Goal: Task Accomplishment & Management: Manage account settings

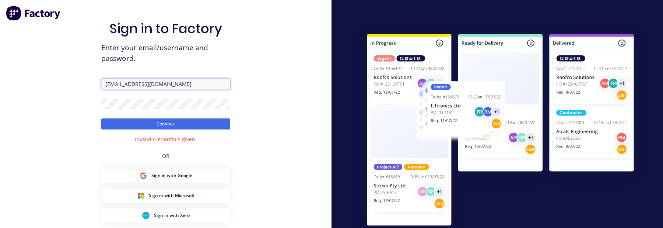
click at [183, 85] on input "[EMAIL_ADDRESS][DOMAIN_NAME]" at bounding box center [165, 84] width 129 height 11
click at [183, 85] on input "aimon+1@xero.factory.app" at bounding box center [165, 84] width 129 height 11
click at [101, 118] on button "Continue" at bounding box center [165, 123] width 129 height 11
click at [196, 128] on button "Continue" at bounding box center [165, 123] width 129 height 11
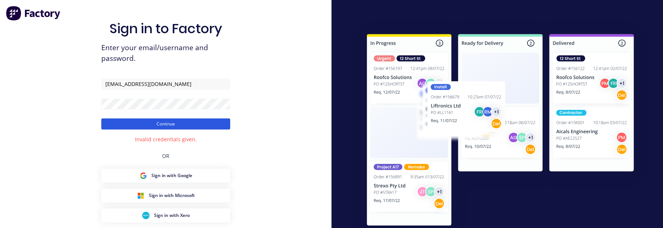
click at [183, 128] on button "Continue" at bounding box center [165, 123] width 129 height 11
click at [175, 127] on button "Continue" at bounding box center [165, 123] width 129 height 11
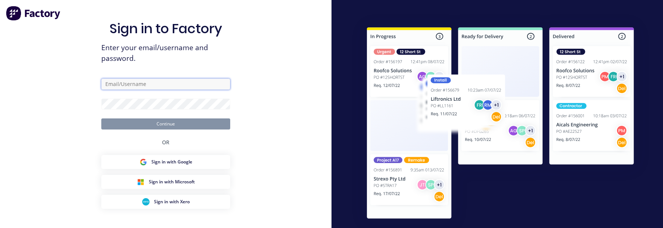
click at [181, 81] on input "text" at bounding box center [165, 84] width 129 height 11
paste input "[EMAIL_ADDRESS][DOMAIN_NAME]"
click at [116, 83] on input "[EMAIL_ADDRESS][DOMAIN_NAME]" at bounding box center [165, 84] width 129 height 11
drag, startPoint x: 116, startPoint y: 84, endPoint x: 91, endPoint y: 84, distance: 25.8
click at [91, 84] on div "Sign in to Factory Enter your email/username and password. [EMAIL_ADDRESS][DOMA…" at bounding box center [166, 126] width 332 height 253
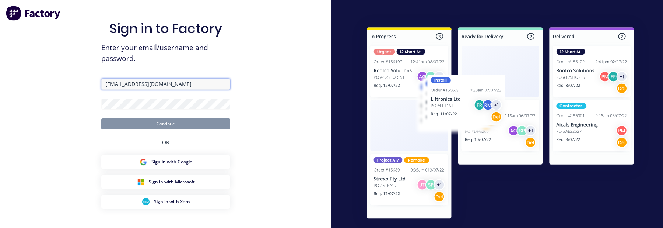
type input "[EMAIL_ADDRESS][DOMAIN_NAME]"
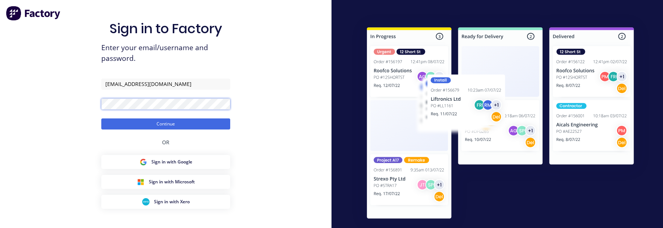
click at [101, 118] on button "Continue" at bounding box center [165, 123] width 129 height 11
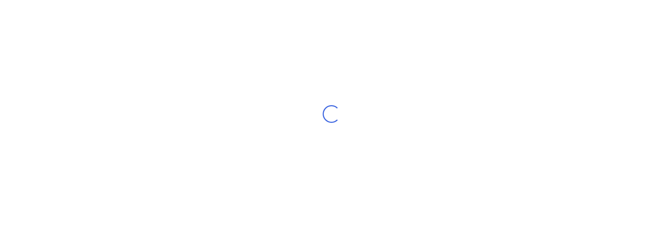
click at [277, 131] on div "Loading..." at bounding box center [331, 114] width 663 height 228
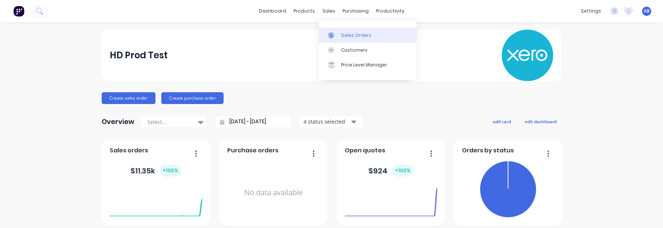
click at [342, 33] on div "Sales Orders" at bounding box center [356, 35] width 30 height 7
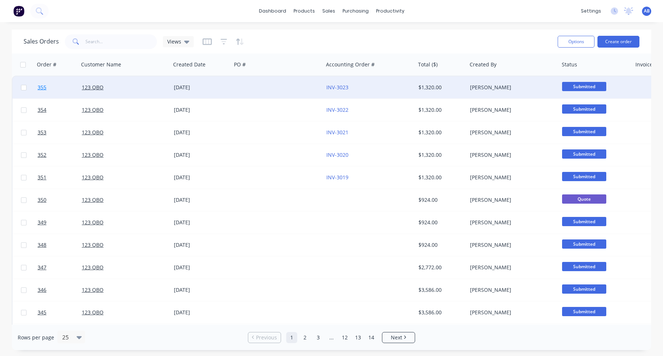
click at [42, 91] on link "355" at bounding box center [60, 87] width 44 height 22
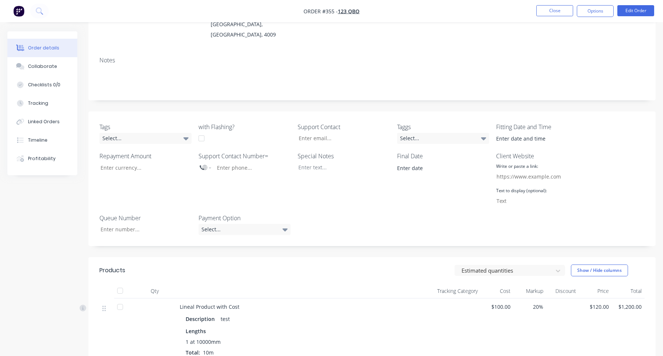
scroll to position [222, 0]
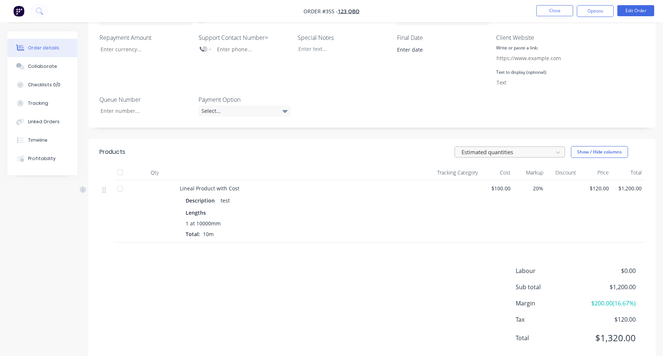
click at [498, 147] on div at bounding box center [505, 151] width 88 height 9
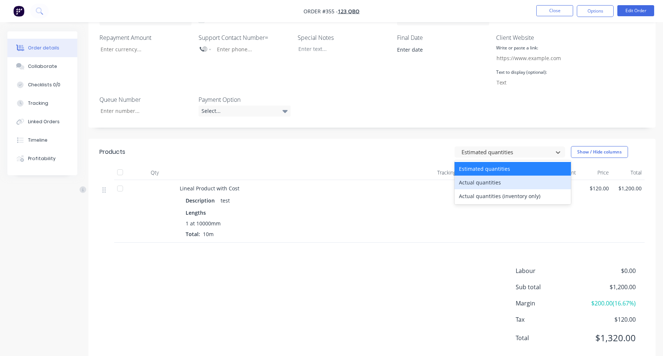
click at [488, 175] on div "Actual quantities" at bounding box center [513, 182] width 116 height 14
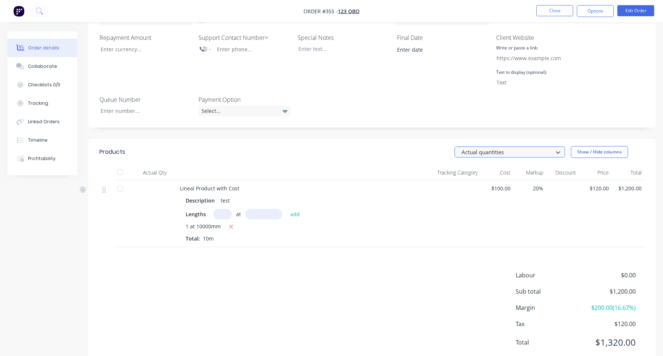
click at [502, 147] on div at bounding box center [505, 151] width 88 height 9
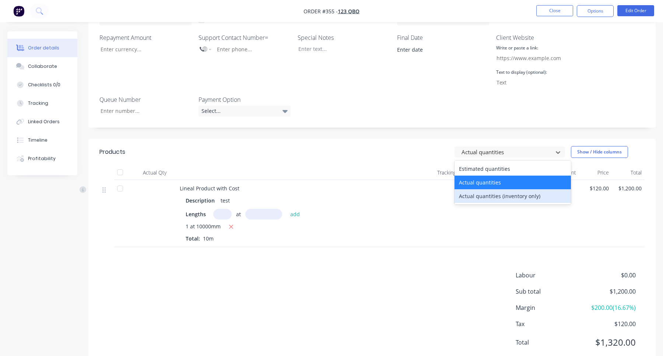
click at [494, 189] on div "Actual quantities (inventory only)" at bounding box center [513, 196] width 116 height 14
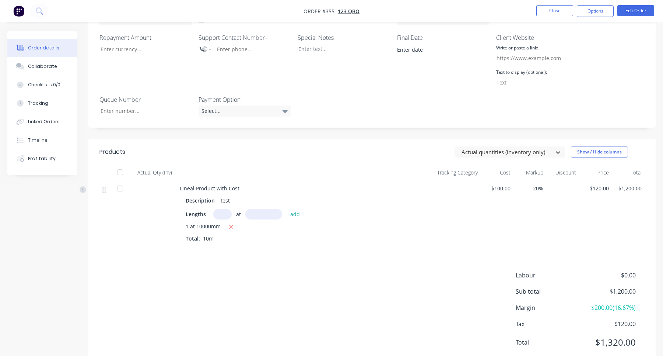
click at [219, 209] on input "text" at bounding box center [222, 214] width 18 height 11
type input "1"
type input "3000"
click at [287, 209] on button "add" at bounding box center [295, 214] width 17 height 10
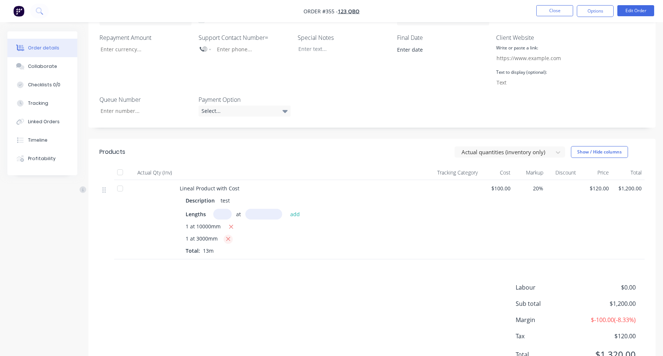
click at [229, 227] on icon "button" at bounding box center [228, 239] width 4 height 4
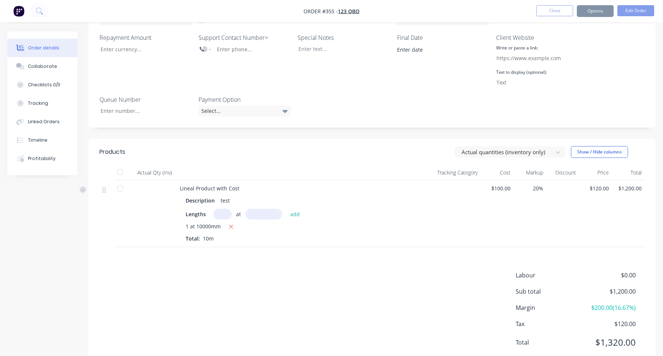
click at [228, 209] on input "text" at bounding box center [222, 214] width 18 height 11
type input "1"
type input "3000"
click at [287, 209] on button "add" at bounding box center [295, 214] width 17 height 10
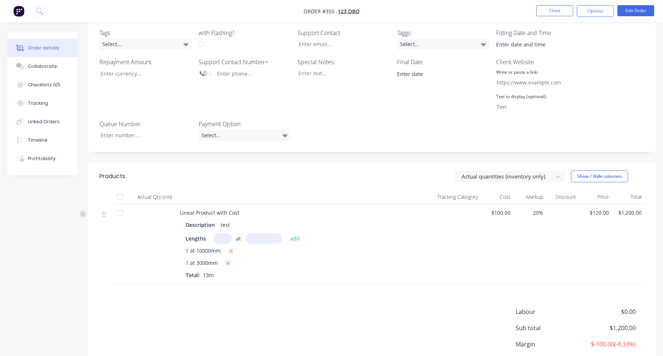
scroll to position [0, 0]
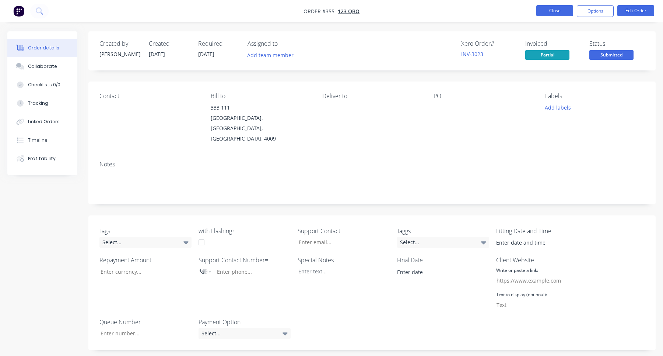
click at [550, 10] on button "Close" at bounding box center [555, 10] width 37 height 11
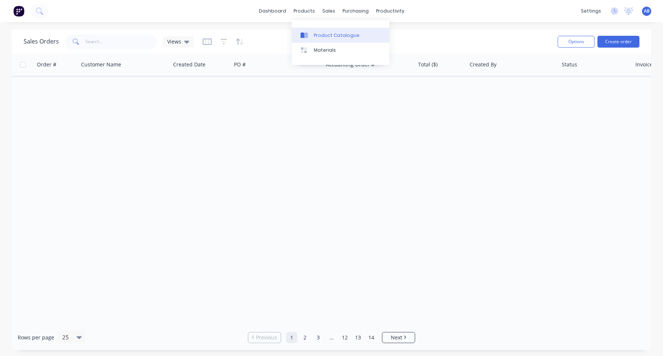
click at [322, 32] on div "Product Catalogue" at bounding box center [337, 35] width 46 height 7
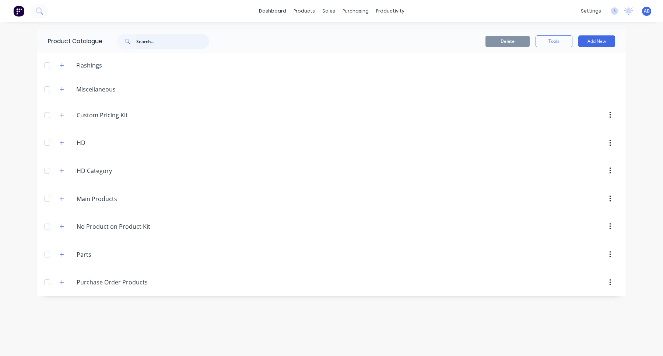
click at [141, 39] on input "text" at bounding box center [172, 41] width 73 height 15
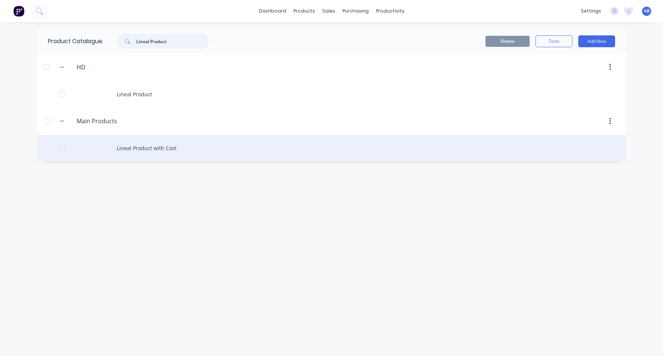
type input "Lineal Product"
click at [163, 145] on div "Lineal Product with Cost" at bounding box center [332, 148] width 590 height 26
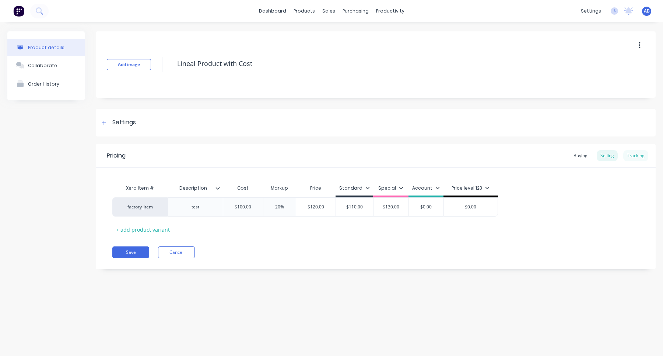
click at [633, 156] on div "Tracking" at bounding box center [636, 155] width 25 height 11
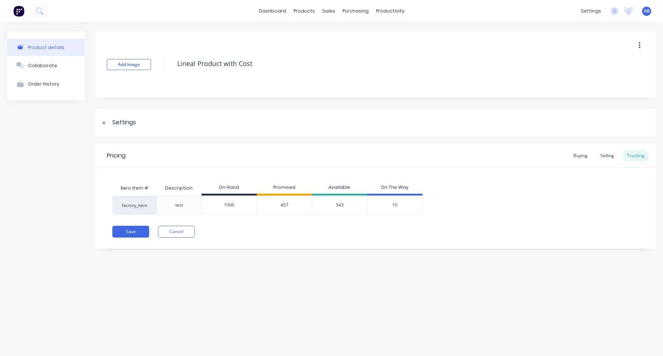
click at [341, 206] on div "543" at bounding box center [339, 204] width 55 height 19
click at [396, 164] on div "Pricing Buying Selling Tracking" at bounding box center [376, 156] width 560 height 24
click at [184, 227] on button "Cancel" at bounding box center [176, 232] width 37 height 12
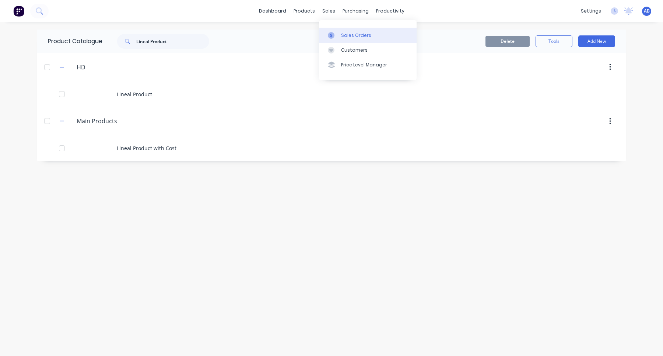
click at [341, 32] on div "Sales Orders" at bounding box center [356, 35] width 30 height 7
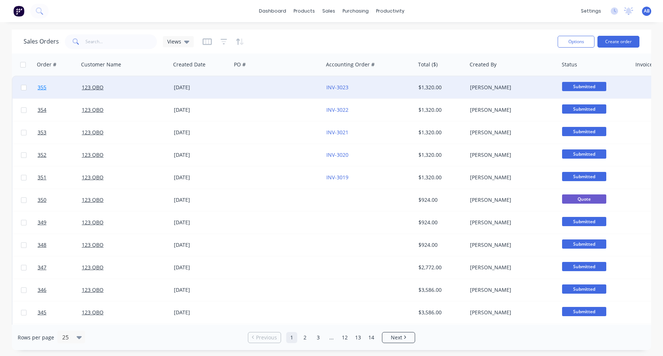
click at [44, 90] on span "355" at bounding box center [42, 87] width 9 height 7
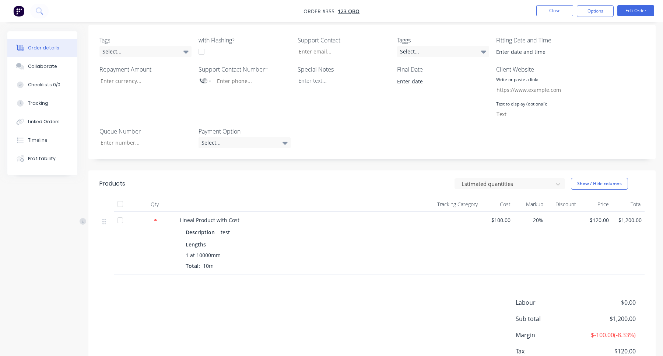
scroll to position [222, 0]
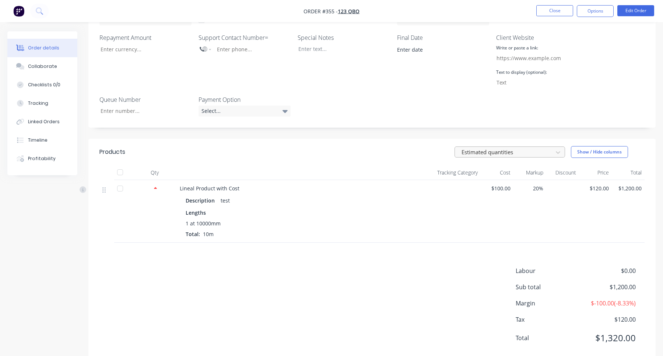
click at [528, 147] on div at bounding box center [505, 151] width 88 height 9
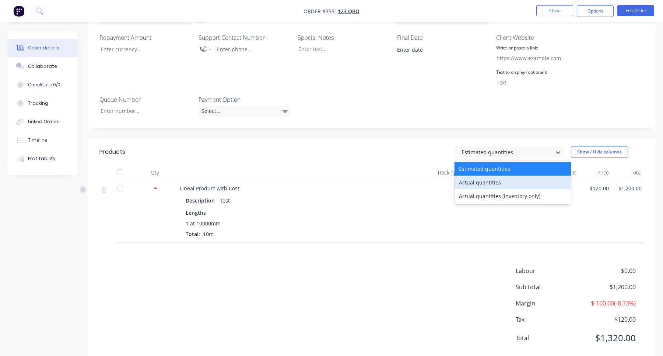
click at [493, 175] on div "Actual quantities" at bounding box center [513, 182] width 116 height 14
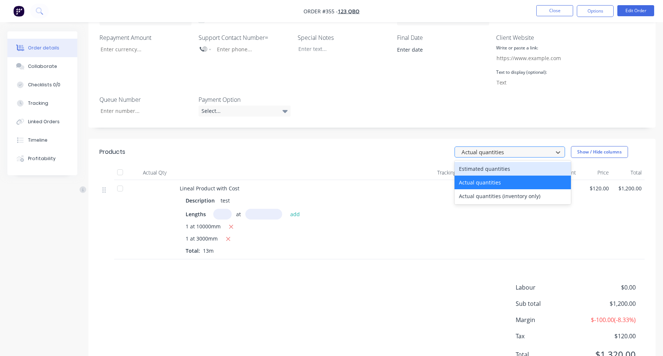
click at [505, 147] on div at bounding box center [505, 151] width 88 height 9
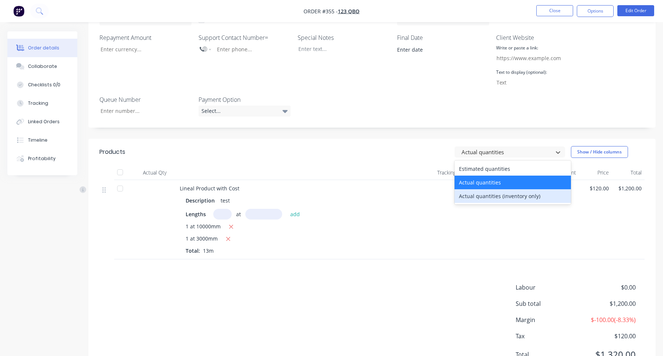
click at [496, 189] on div "Actual quantities (inventory only)" at bounding box center [513, 196] width 116 height 14
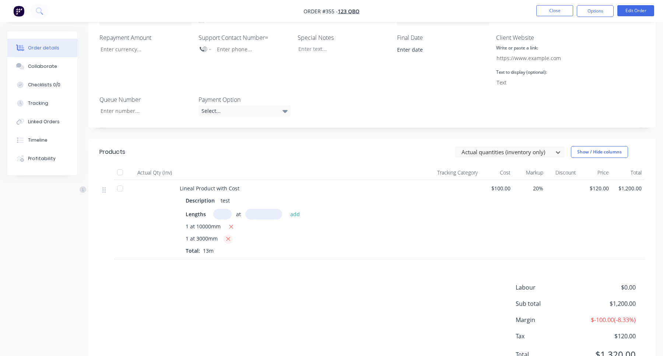
click at [227, 227] on icon "button" at bounding box center [228, 239] width 5 height 7
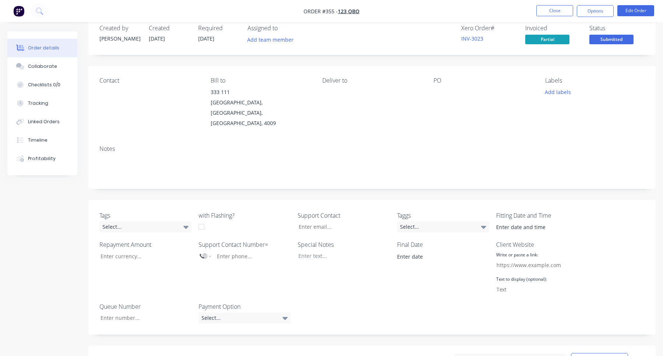
scroll to position [0, 0]
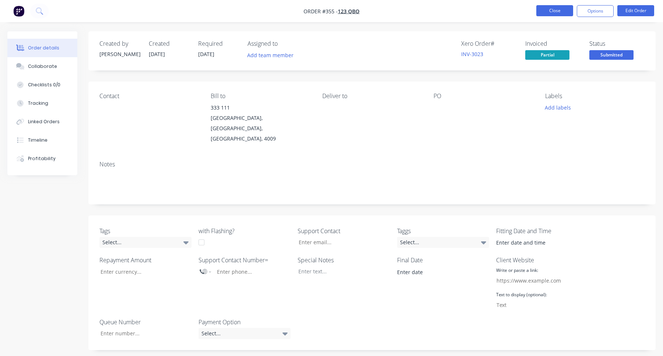
click at [559, 9] on button "Close" at bounding box center [555, 10] width 37 height 11
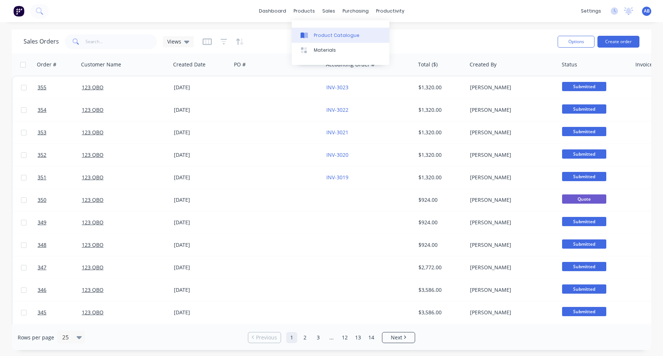
click at [316, 34] on div "Product Catalogue" at bounding box center [337, 35] width 46 height 7
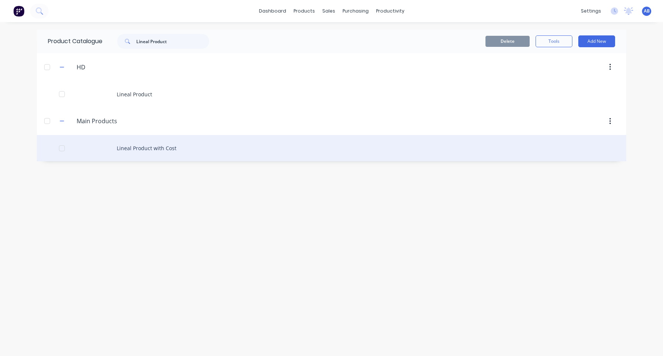
click at [157, 151] on div "Lineal Product with Cost" at bounding box center [332, 148] width 590 height 26
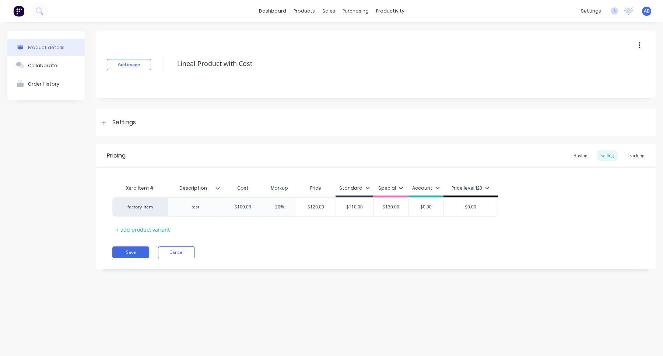
type textarea "x"
drag, startPoint x: 635, startPoint y: 156, endPoint x: 450, endPoint y: 144, distance: 186.1
click at [635, 156] on div "Tracking" at bounding box center [636, 155] width 25 height 11
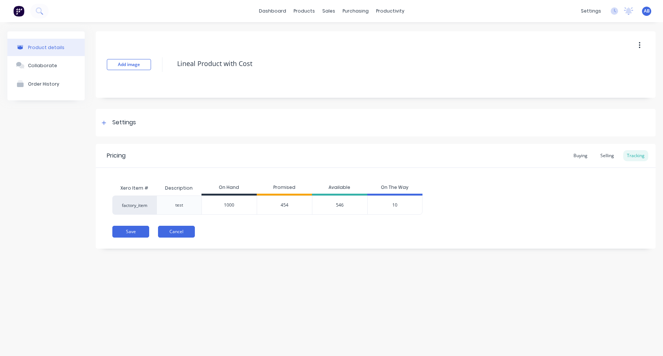
click at [186, 227] on button "Cancel" at bounding box center [176, 232] width 37 height 12
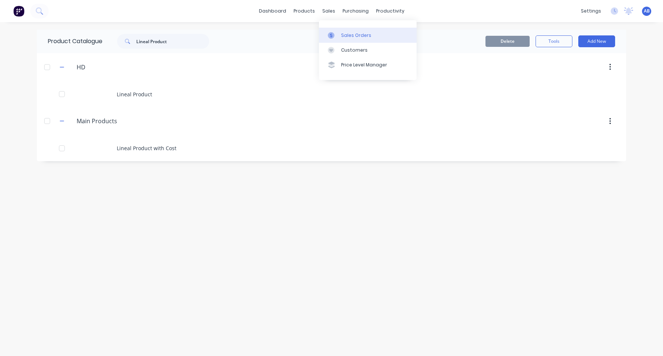
click at [339, 32] on div at bounding box center [333, 35] width 11 height 7
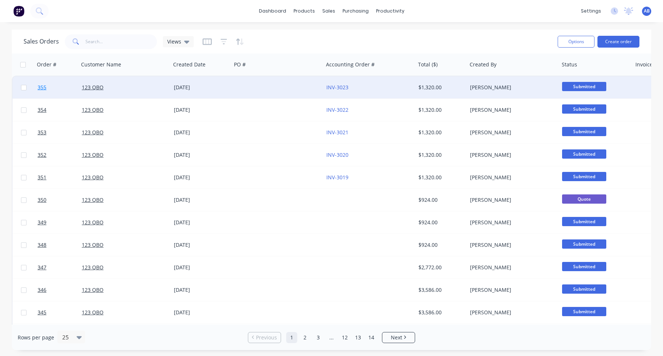
click at [42, 88] on span "355" at bounding box center [42, 87] width 9 height 7
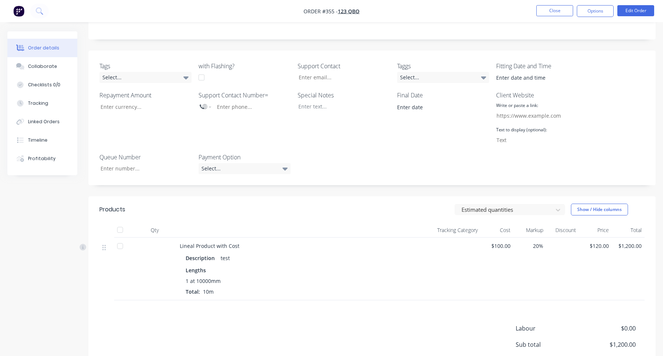
scroll to position [222, 0]
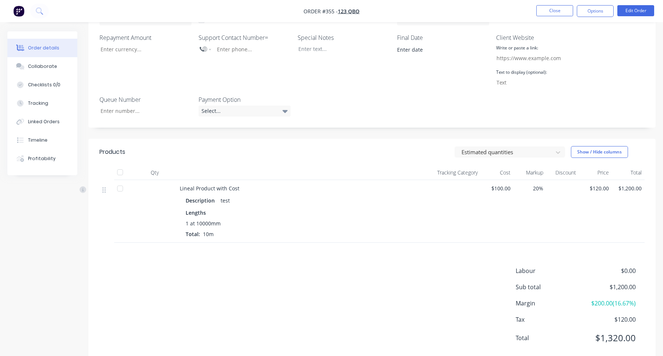
click at [551, 139] on header "Products Estimated quantities Show / Hide columns" at bounding box center [372, 152] width 568 height 27
click at [521, 147] on div at bounding box center [505, 151] width 88 height 9
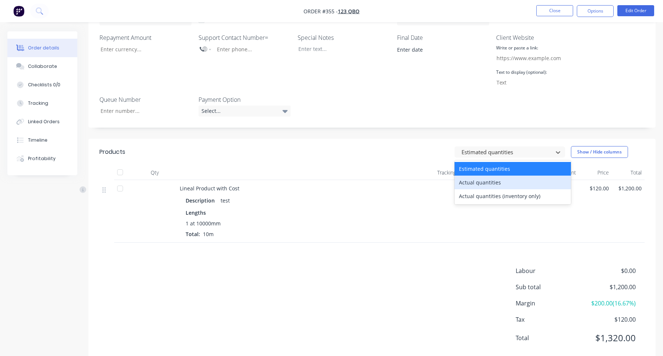
click at [506, 175] on div "Actual quantities" at bounding box center [513, 182] width 116 height 14
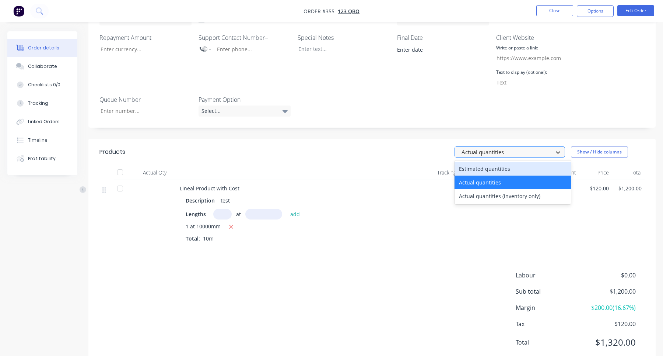
click at [517, 147] on div at bounding box center [505, 151] width 88 height 9
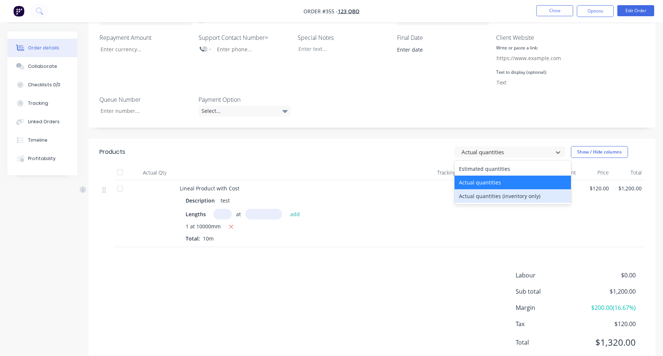
click at [512, 189] on div "Actual quantities (inventory only)" at bounding box center [513, 196] width 116 height 14
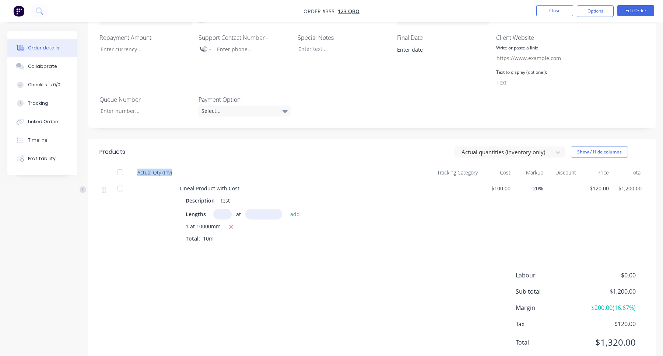
drag, startPoint x: 136, startPoint y: 153, endPoint x: 179, endPoint y: 153, distance: 42.4
click at [179, 165] on div "Actual Qty (Inv) Tracking Category Cost Markup Discount Price Total" at bounding box center [372, 172] width 545 height 15
copy div "Actual Qty (Inv)"
